Goal: Task Accomplishment & Management: Manage account settings

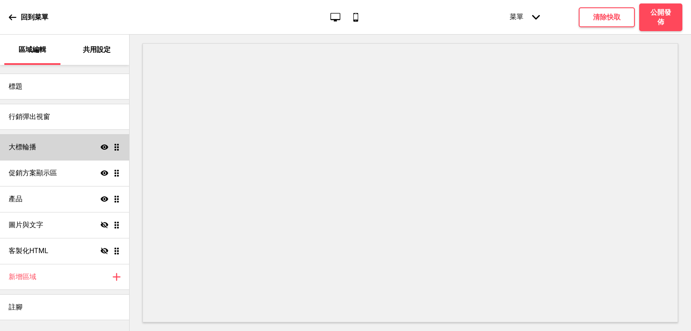
click at [38, 149] on div "大標輪播 顯示 拖曳" at bounding box center [64, 147] width 129 height 26
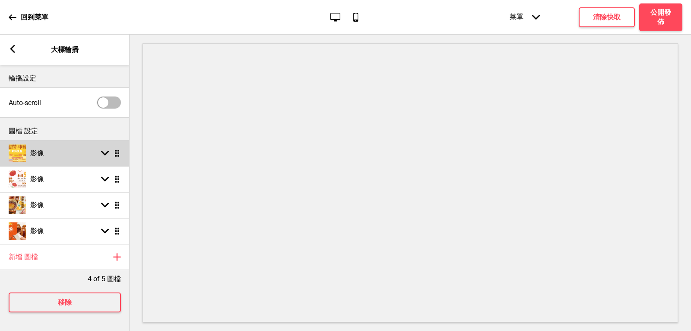
click at [26, 149] on div "影像" at bounding box center [26, 152] width 35 height 17
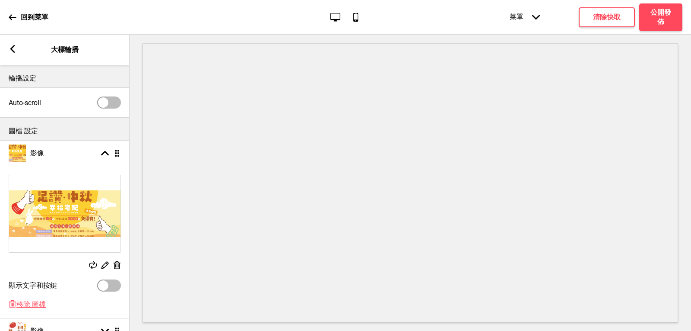
click at [118, 261] on div "替換 編輯 删除" at bounding box center [65, 222] width 130 height 105
click at [118, 263] on icon at bounding box center [117, 265] width 7 height 8
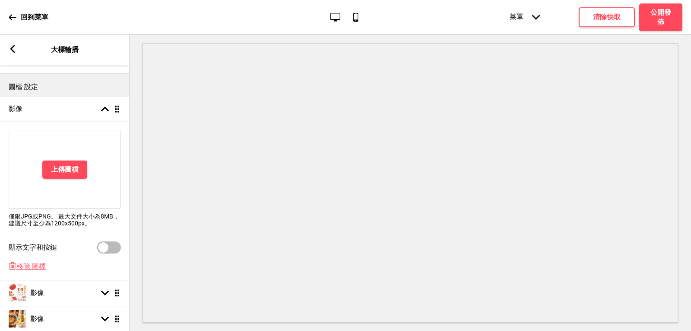
scroll to position [86, 0]
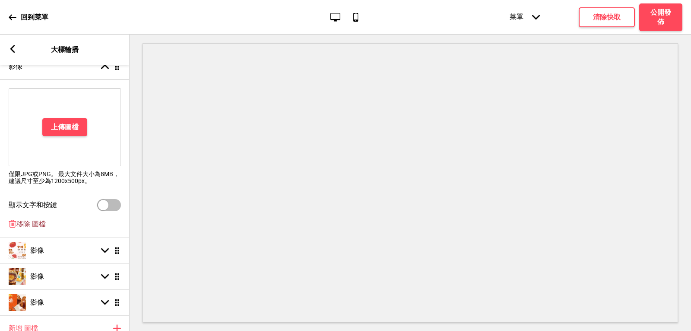
click at [37, 224] on span "移除 圖檔" at bounding box center [30, 223] width 29 height 9
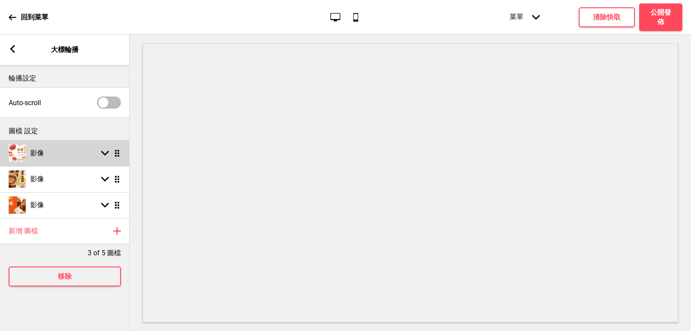
click at [59, 150] on div "影像 箭頭down 拖曳" at bounding box center [65, 153] width 130 height 26
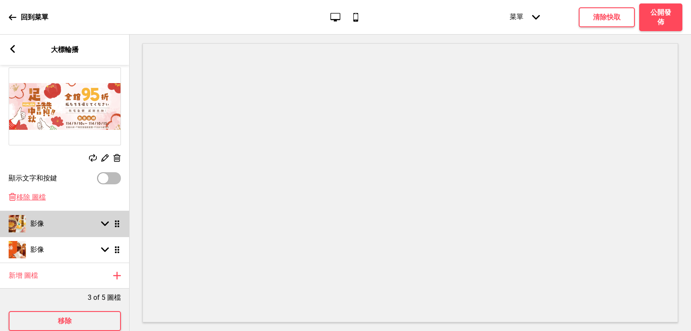
scroll to position [130, 0]
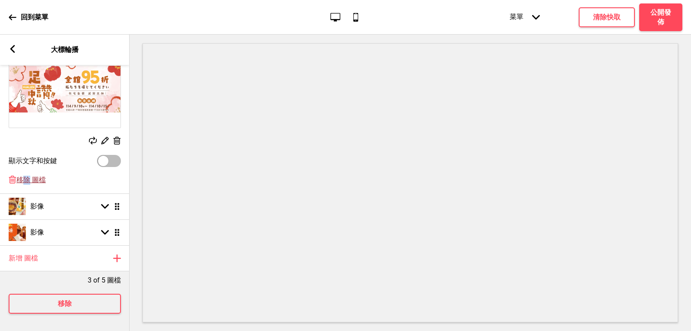
click at [27, 175] on span "移除 圖檔" at bounding box center [30, 179] width 29 height 9
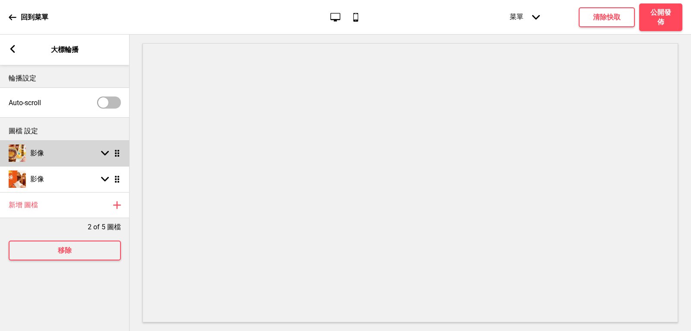
click at [37, 146] on div "影像" at bounding box center [26, 152] width 35 height 17
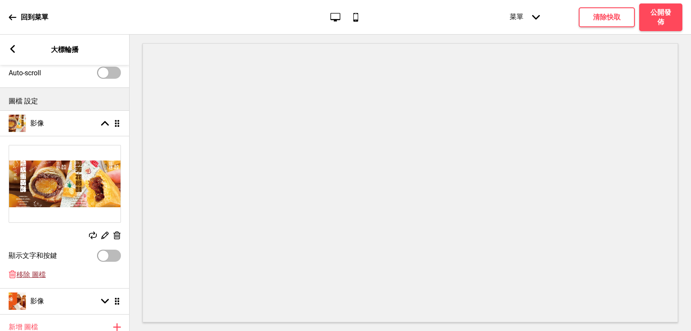
scroll to position [43, 0]
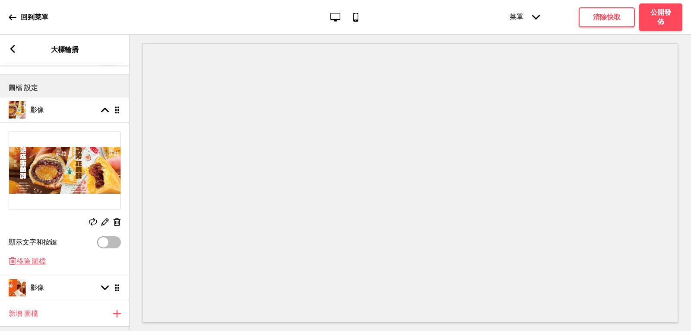
click at [31, 259] on span "移除 圖檔" at bounding box center [30, 261] width 29 height 9
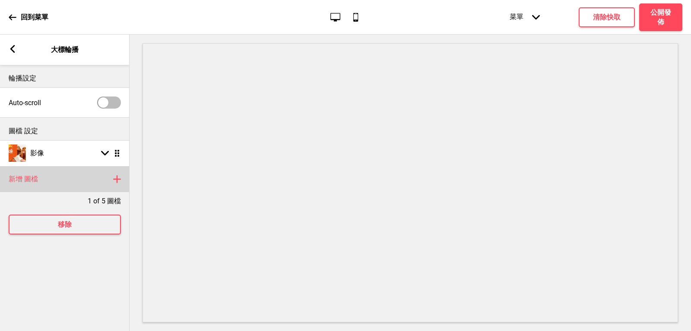
click at [20, 181] on h4 "新增 圖檔" at bounding box center [23, 179] width 29 height 10
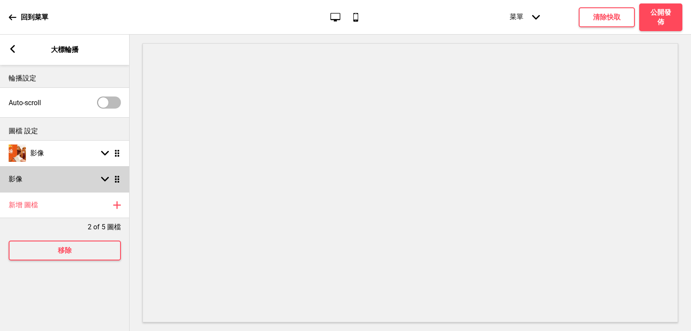
click at [21, 175] on h4 "影像" at bounding box center [16, 179] width 14 height 10
select select "right"
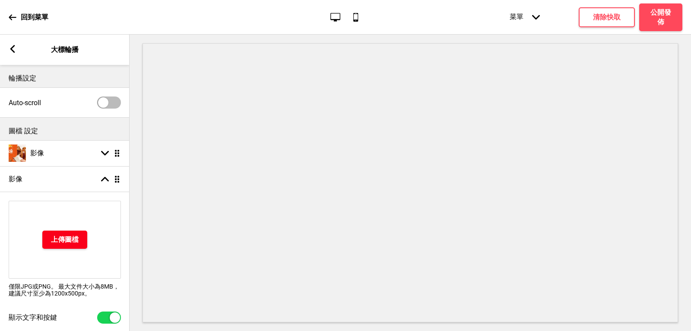
click at [68, 235] on h4 "上傳圖檔" at bounding box center [65, 240] width 28 height 10
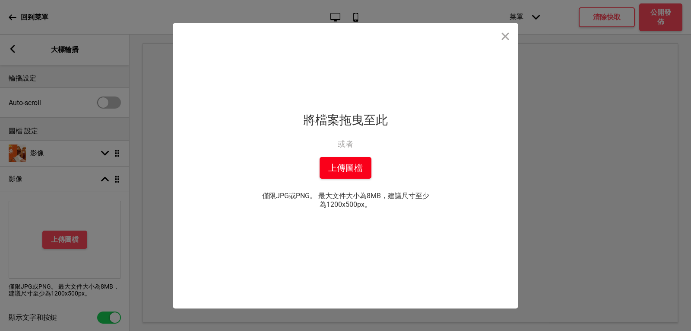
click at [328, 170] on button "上傳圖檔" at bounding box center [346, 168] width 52 height 22
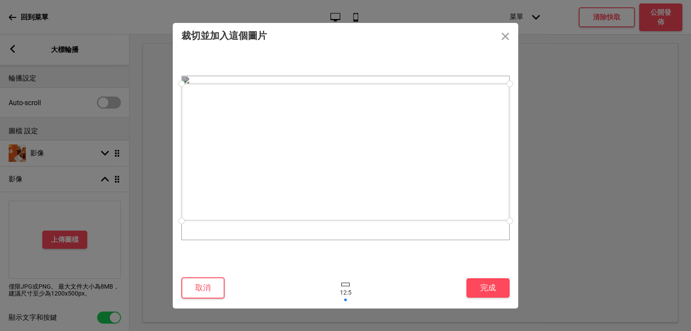
drag, startPoint x: 353, startPoint y: 188, endPoint x: 351, endPoint y: 181, distance: 6.7
click at [351, 181] on div at bounding box center [345, 151] width 328 height 137
click at [215, 294] on button "取消" at bounding box center [202, 287] width 43 height 21
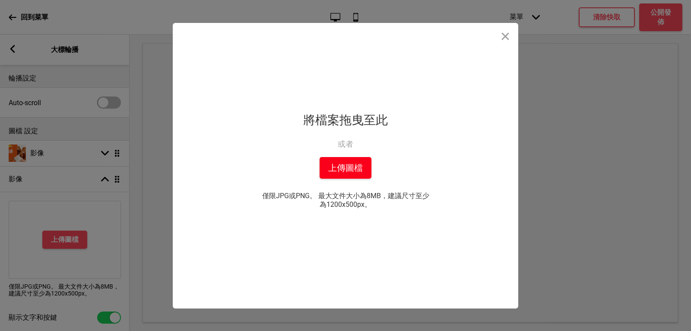
click at [359, 168] on button "上傳圖檔" at bounding box center [346, 168] width 52 height 22
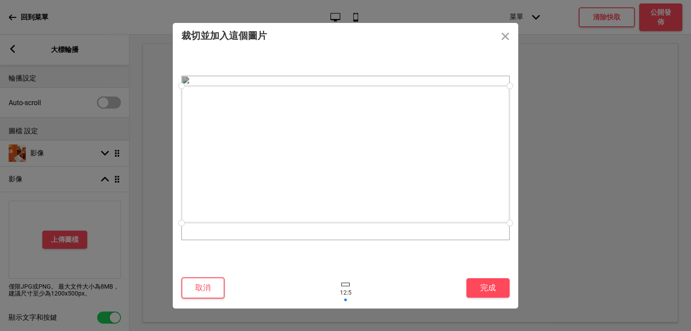
click at [339, 203] on div at bounding box center [345, 154] width 328 height 137
click at [496, 284] on button "完成" at bounding box center [488, 287] width 43 height 19
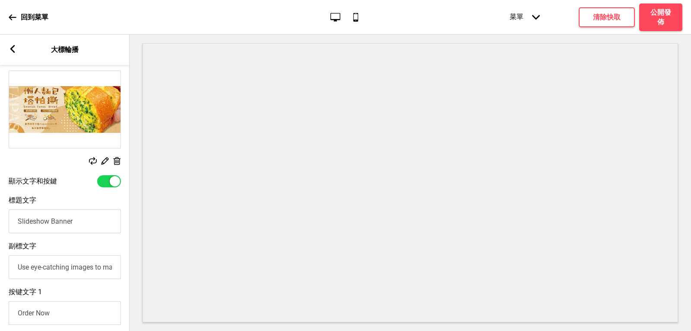
scroll to position [130, 0]
click at [116, 178] on div at bounding box center [115, 181] width 10 height 10
checkbox input "false"
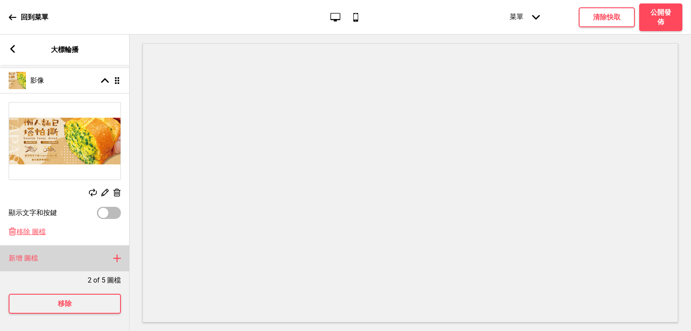
click at [36, 253] on h4 "新增 圖檔" at bounding box center [23, 258] width 29 height 10
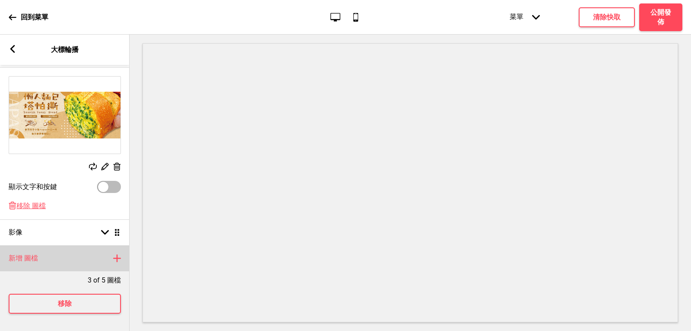
click at [121, 254] on rect at bounding box center [117, 258] width 10 height 10
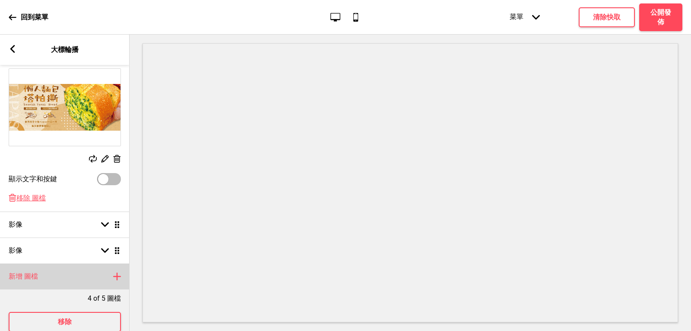
scroll to position [139, 0]
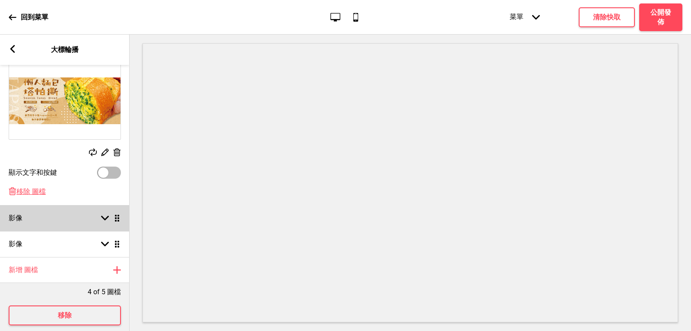
click at [46, 220] on div "影像 箭頭down 拖曳" at bounding box center [65, 218] width 130 height 26
select select "right"
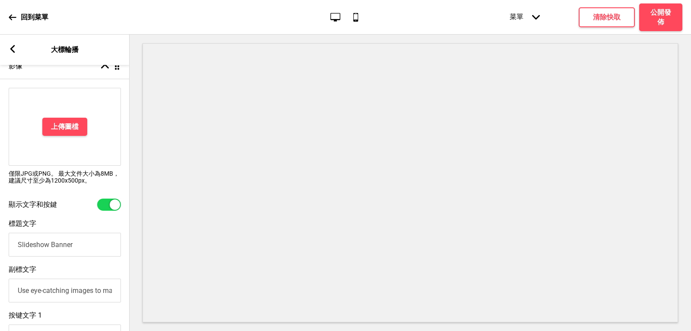
scroll to position [138, 0]
click at [115, 204] on div at bounding box center [115, 205] width 10 height 10
checkbox input "false"
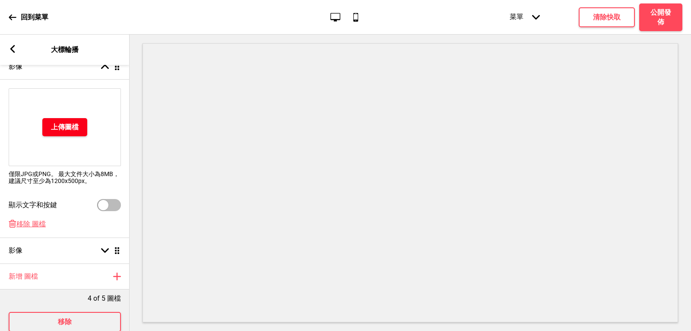
click at [53, 128] on h4 "上傳圖檔" at bounding box center [65, 127] width 28 height 10
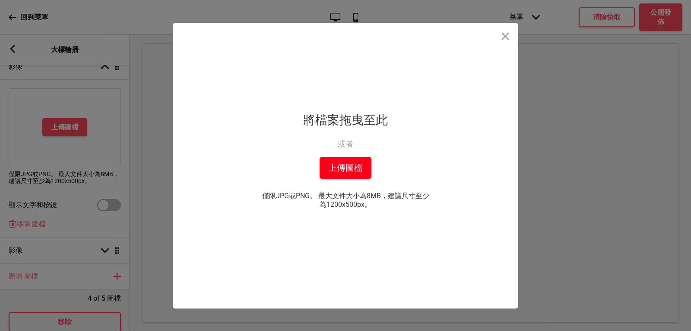
click at [357, 163] on button "上傳圖檔" at bounding box center [346, 168] width 52 height 22
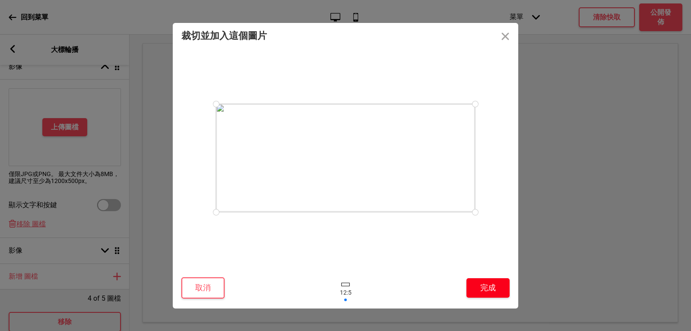
click at [491, 286] on button "完成" at bounding box center [488, 287] width 43 height 19
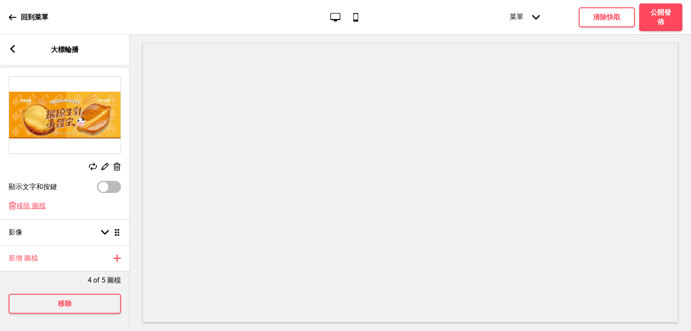
scroll to position [158, 0]
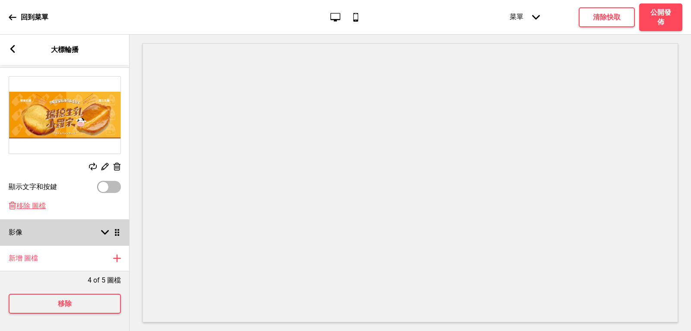
click at [19, 227] on h4 "影像" at bounding box center [16, 232] width 14 height 10
select select "right"
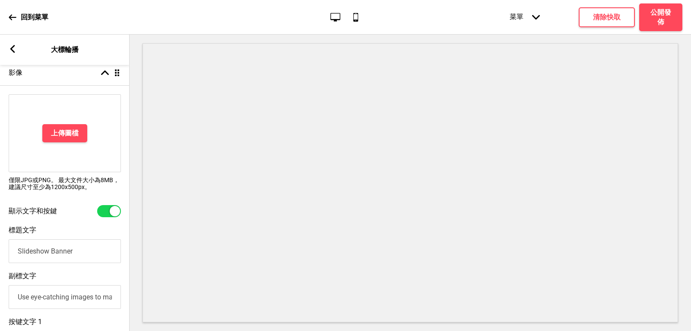
scroll to position [158, 0]
click at [111, 212] on div at bounding box center [115, 211] width 10 height 10
checkbox input "false"
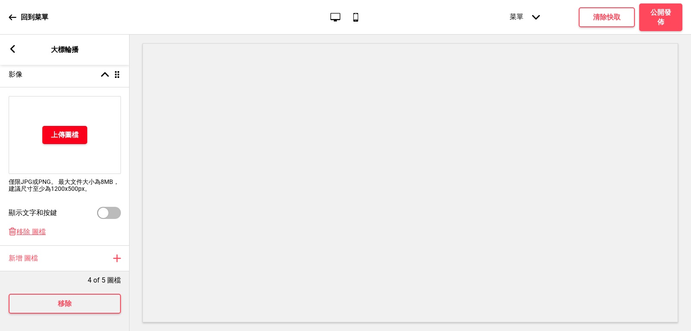
click at [64, 140] on button "上傳圖檔" at bounding box center [64, 135] width 45 height 18
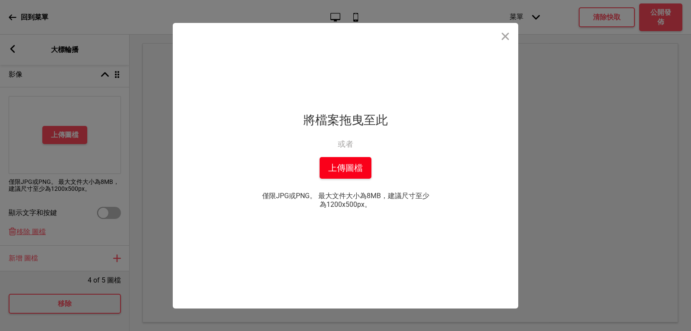
click at [346, 178] on button "上傳圖檔" at bounding box center [346, 168] width 52 height 22
click at [346, 171] on button "上傳圖檔" at bounding box center [346, 168] width 52 height 22
click at [506, 40] on button "Close" at bounding box center [506, 36] width 26 height 26
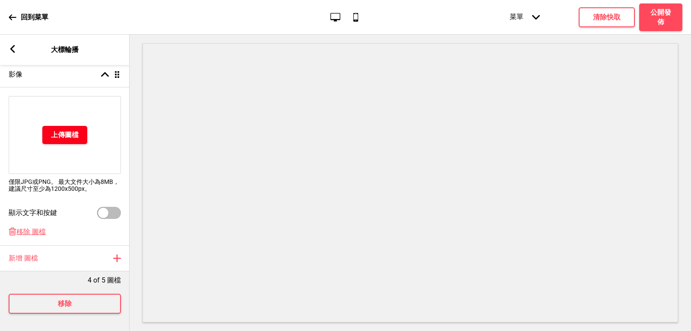
scroll to position [164, 0]
click at [36, 227] on span "移除 圖檔" at bounding box center [30, 231] width 29 height 9
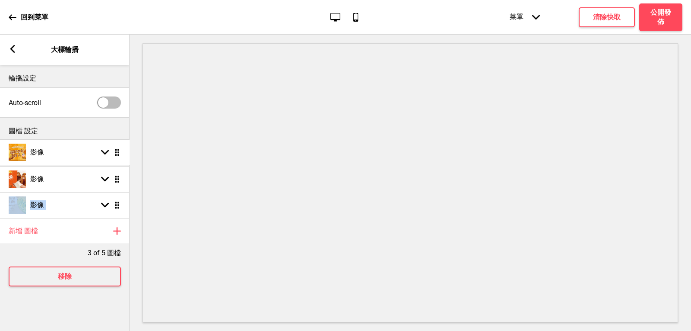
scroll to position [0, 0]
drag, startPoint x: 117, startPoint y: 205, endPoint x: 122, endPoint y: 152, distance: 53.8
click at [136, 67] on div at bounding box center [411, 183] width 562 height 296
click at [662, 18] on h4 "公開發佈" at bounding box center [661, 17] width 26 height 19
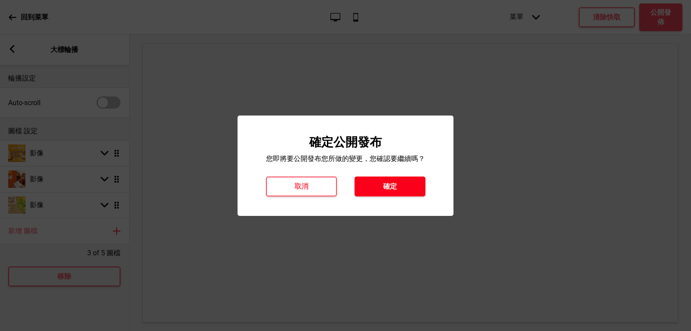
click at [388, 191] on button "確定" at bounding box center [390, 186] width 71 height 20
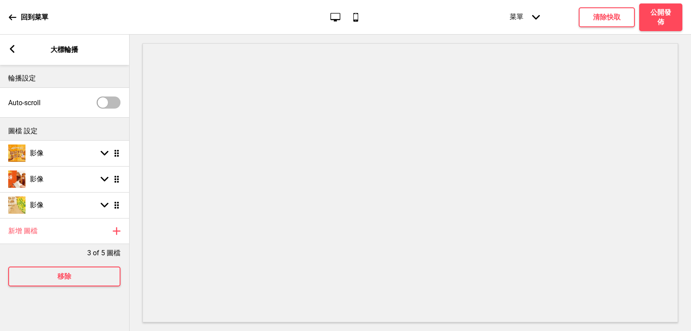
click at [14, 48] on rect at bounding box center [12, 49] width 8 height 8
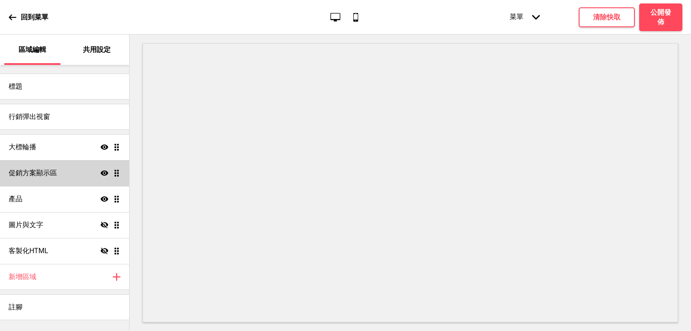
click at [40, 175] on h4 "促銷方案顯示區" at bounding box center [33, 173] width 48 height 10
select select "center"
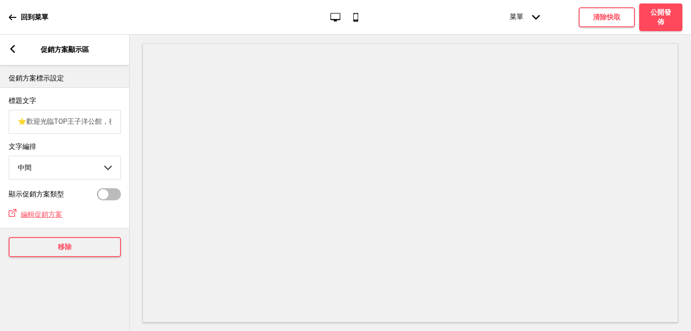
click at [13, 41] on div "箭頭left 促銷方案顯示區" at bounding box center [65, 50] width 130 height 30
click at [10, 46] on rect at bounding box center [13, 49] width 8 height 8
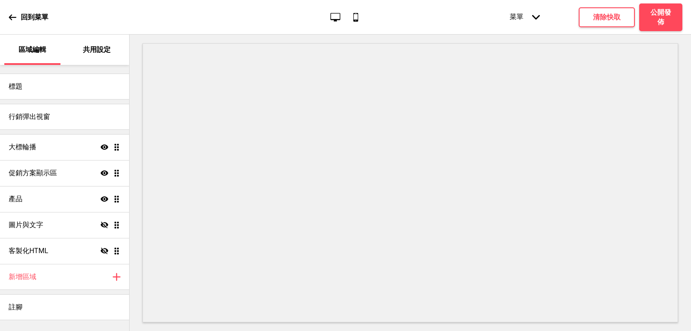
click at [29, 14] on p "回到菜單" at bounding box center [35, 18] width 28 height 10
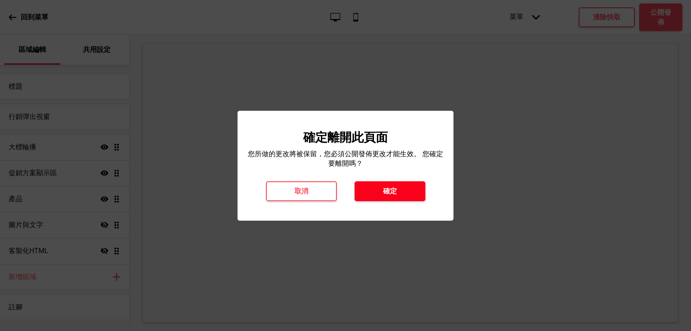
click at [398, 186] on button "確定" at bounding box center [390, 191] width 71 height 20
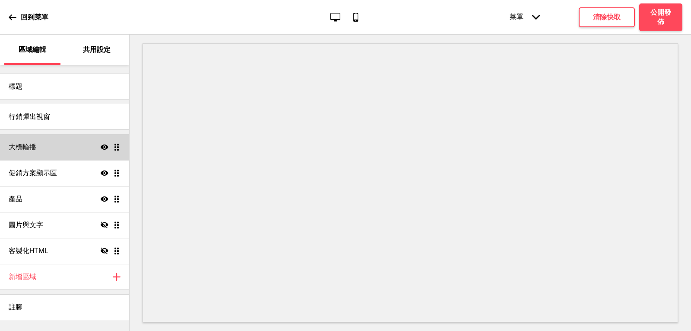
click at [40, 143] on div "大標輪播 顯示 拖曳" at bounding box center [64, 147] width 129 height 26
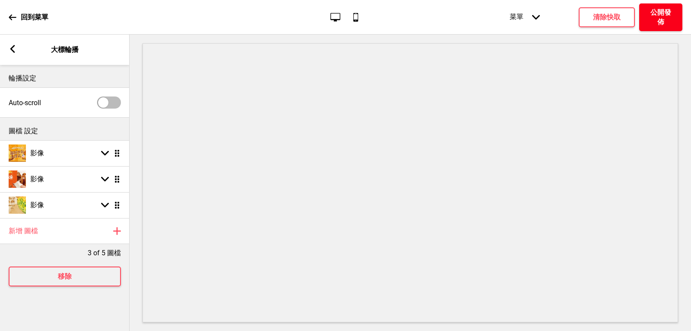
click at [663, 20] on h4 "公開發佈" at bounding box center [661, 17] width 26 height 19
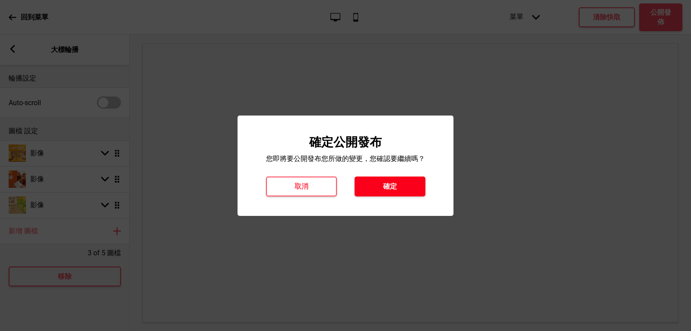
click at [403, 188] on button "確定" at bounding box center [390, 186] width 71 height 20
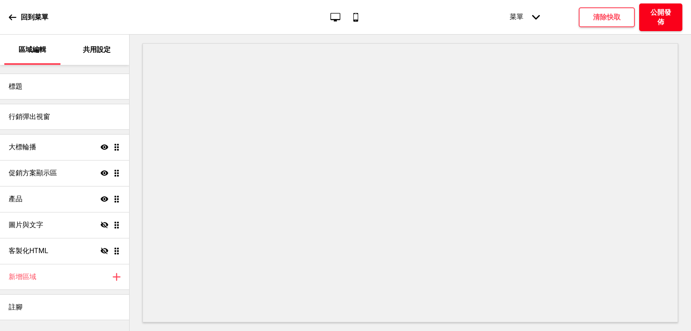
click at [667, 4] on button "公開發佈" at bounding box center [660, 17] width 43 height 28
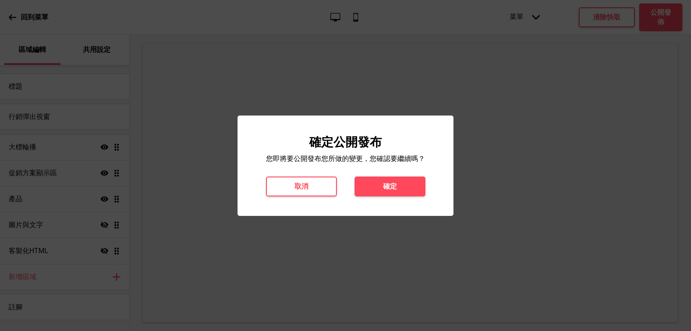
click at [398, 191] on button "確定" at bounding box center [390, 186] width 71 height 20
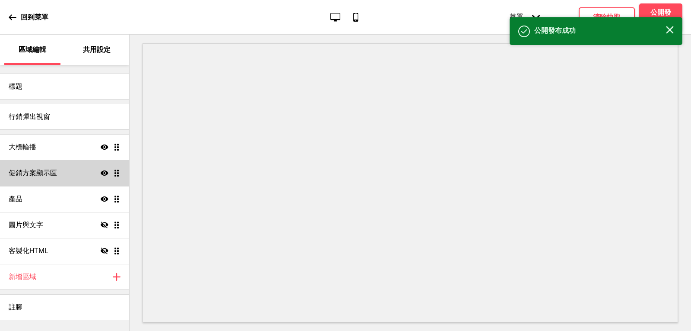
click at [40, 172] on h4 "促銷方案顯示區" at bounding box center [33, 173] width 48 height 10
select select "center"
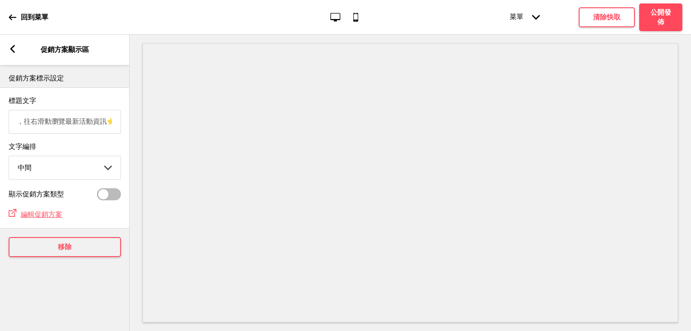
scroll to position [0, 0]
click at [73, 151] on label "文字編排" at bounding box center [64, 146] width 112 height 9
click at [73, 156] on select "左邊 中間 右邊" at bounding box center [64, 167] width 111 height 23
click at [8, 48] on rect at bounding box center [12, 49] width 8 height 8
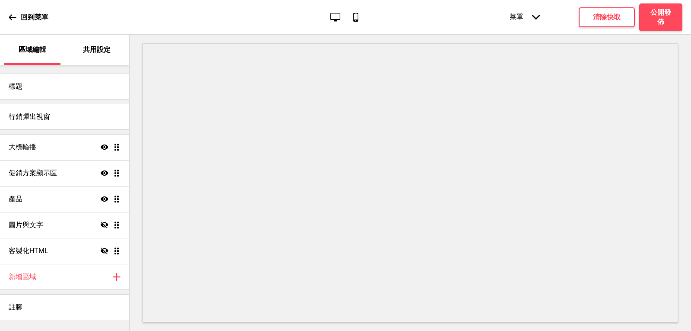
click at [31, 16] on p "回到菜單" at bounding box center [35, 18] width 28 height 10
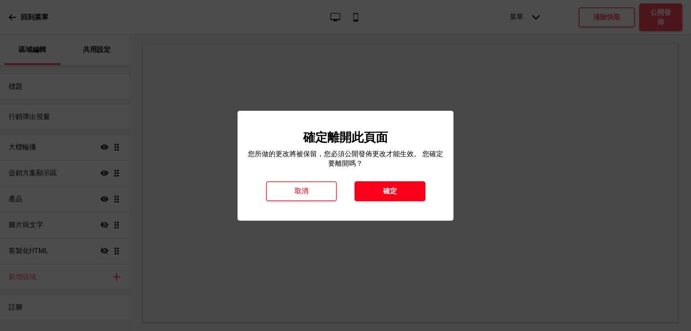
click at [397, 193] on button "確定" at bounding box center [390, 191] width 71 height 20
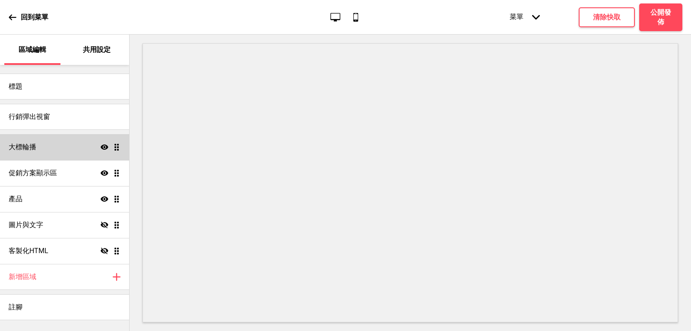
click at [30, 138] on div "大標輪播 顯示 拖曳" at bounding box center [64, 147] width 129 height 26
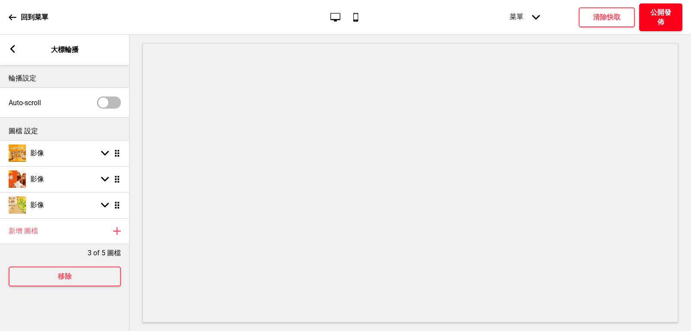
click at [662, 14] on h4 "公開發佈" at bounding box center [661, 17] width 26 height 19
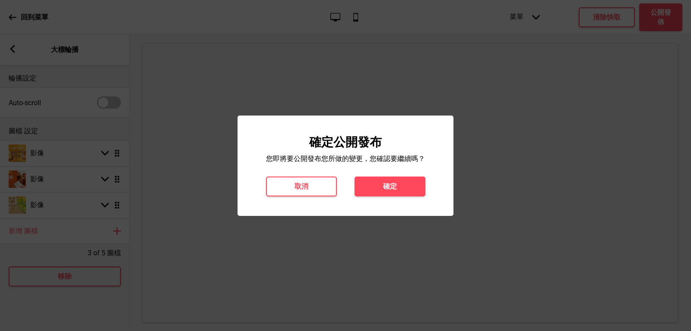
drag, startPoint x: 403, startPoint y: 182, endPoint x: 405, endPoint y: 188, distance: 5.6
click at [405, 187] on button "確定" at bounding box center [390, 186] width 71 height 20
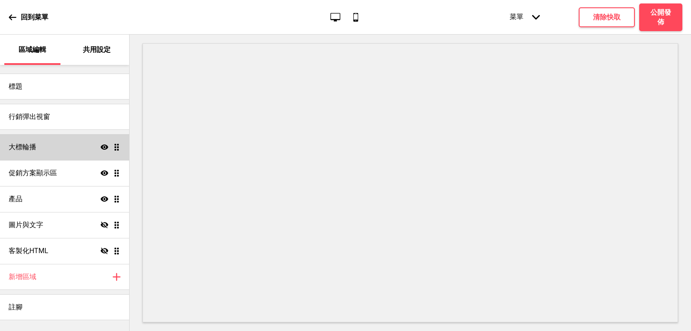
click at [45, 143] on div "大標輪播 顯示 拖曳" at bounding box center [64, 147] width 129 height 26
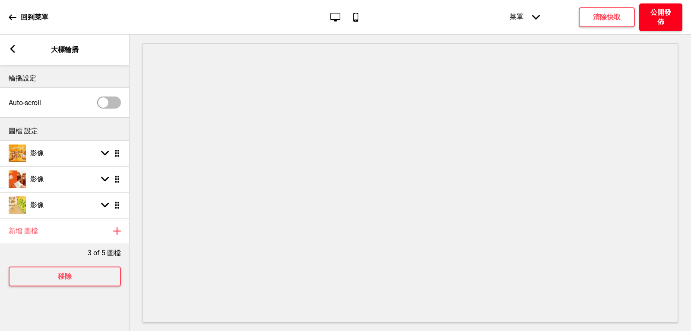
click at [681, 20] on button "公開發佈" at bounding box center [660, 17] width 43 height 28
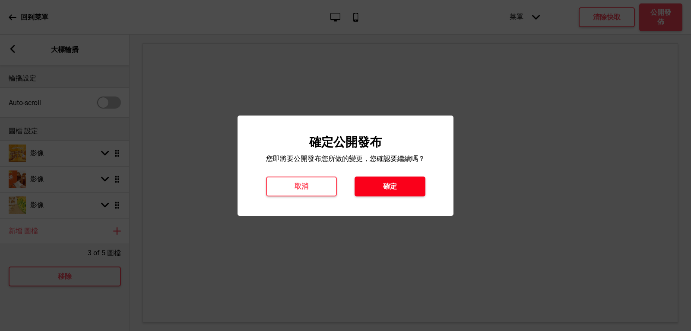
click at [387, 180] on button "確定" at bounding box center [390, 186] width 71 height 20
